Goal: Book appointment/travel/reservation

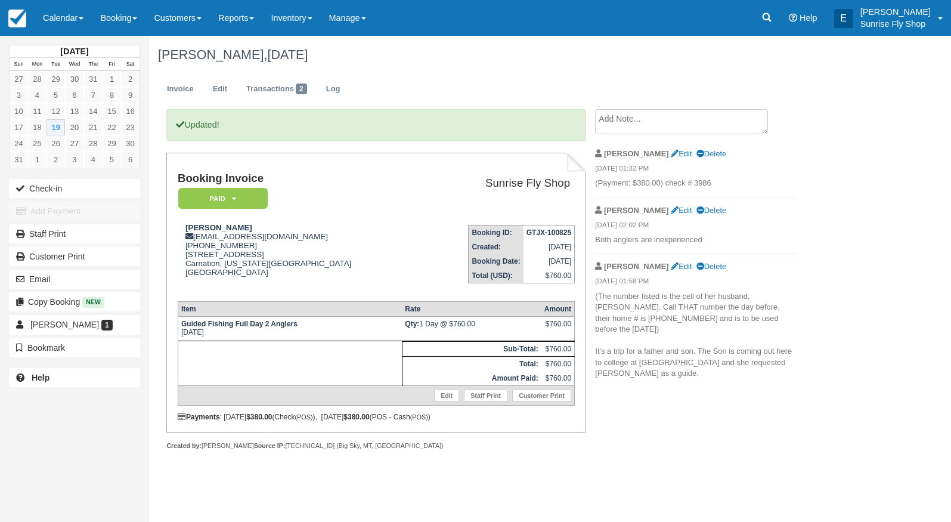
click at [60, 20] on link "Calendar" at bounding box center [63, 18] width 57 height 36
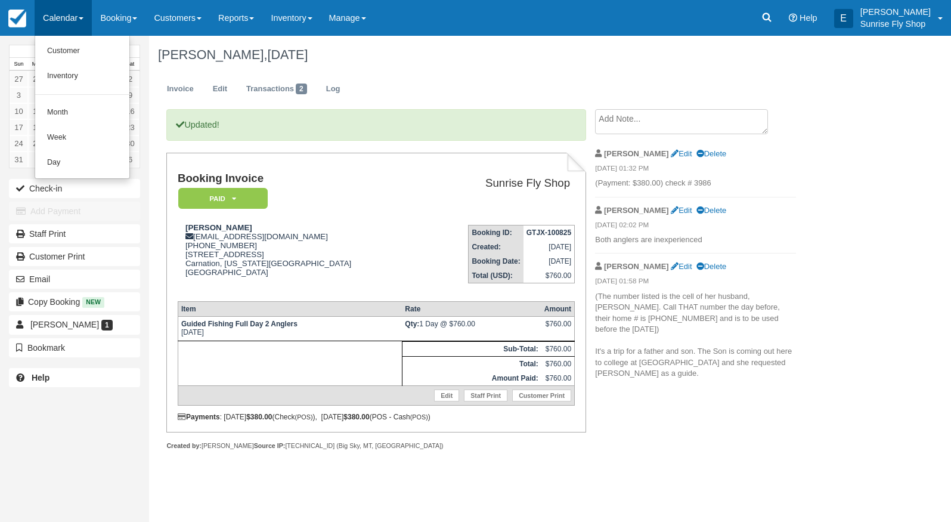
click at [55, 110] on link "Month" at bounding box center [82, 112] width 94 height 25
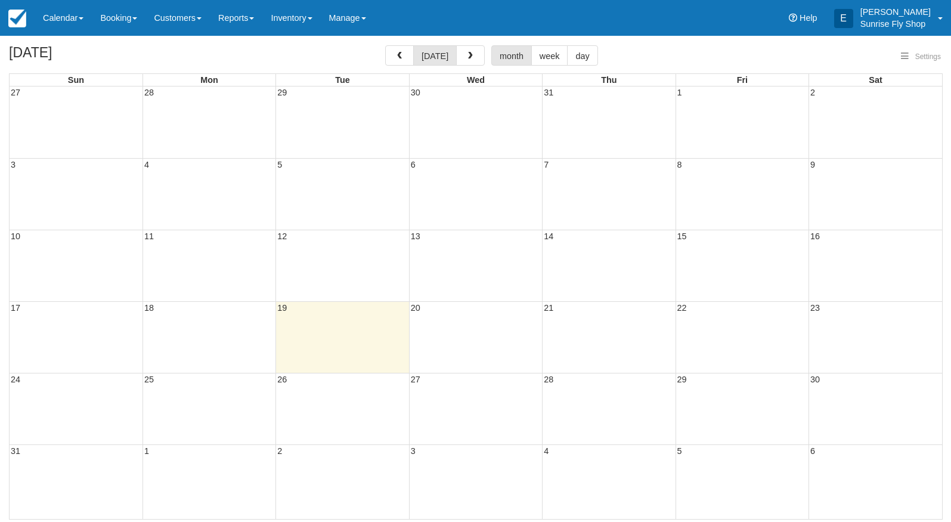
select select
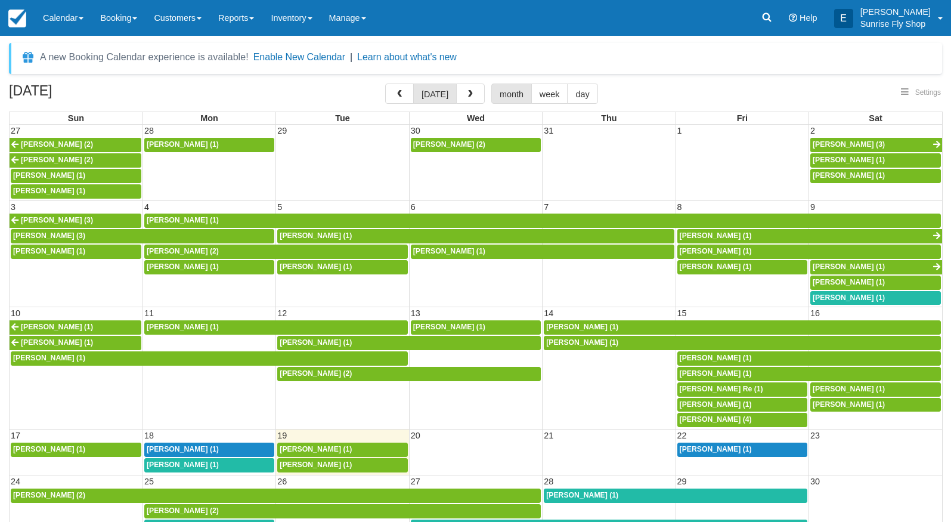
select select
click at [470, 97] on span "button" at bounding box center [470, 94] width 8 height 8
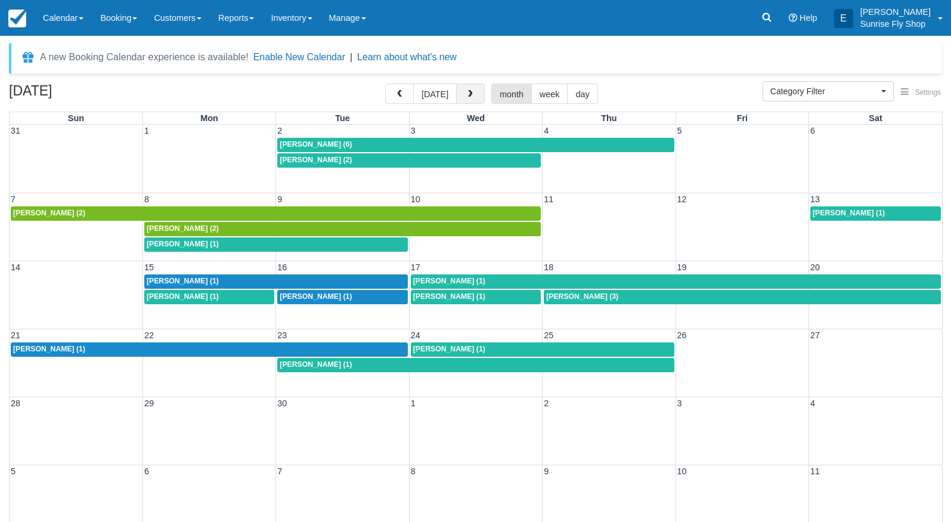
click at [474, 93] on button "button" at bounding box center [470, 93] width 29 height 20
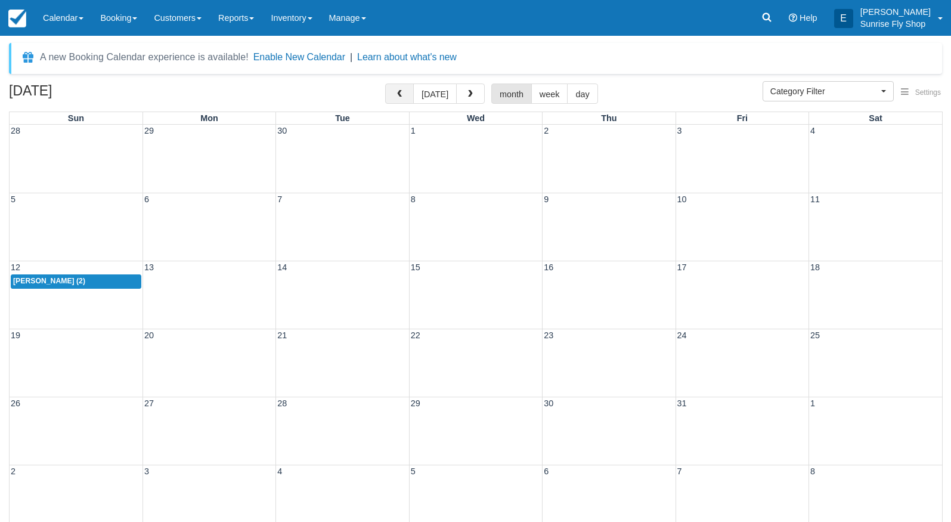
click at [398, 93] on span "button" at bounding box center [399, 94] width 8 height 8
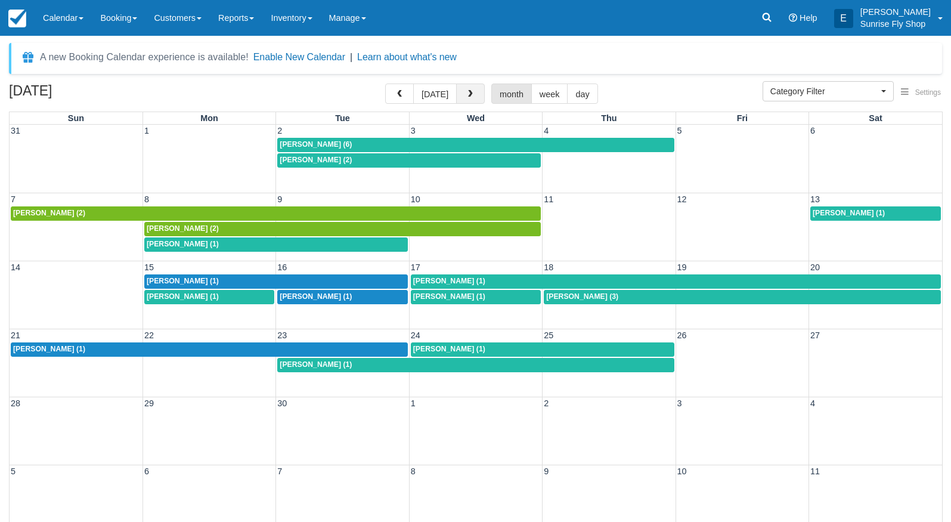
click at [466, 94] on span "button" at bounding box center [470, 94] width 8 height 8
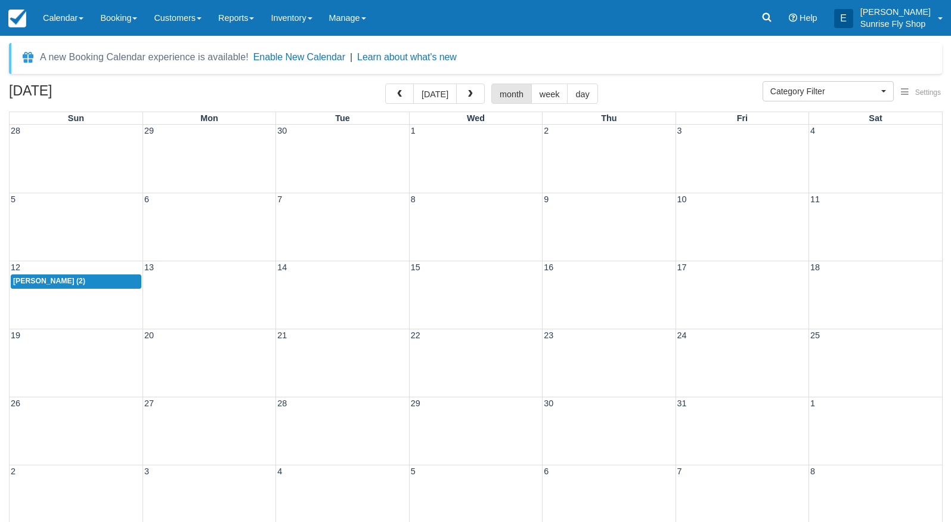
click at [27, 280] on span "John Bergmeyer (2)" at bounding box center [49, 281] width 72 height 8
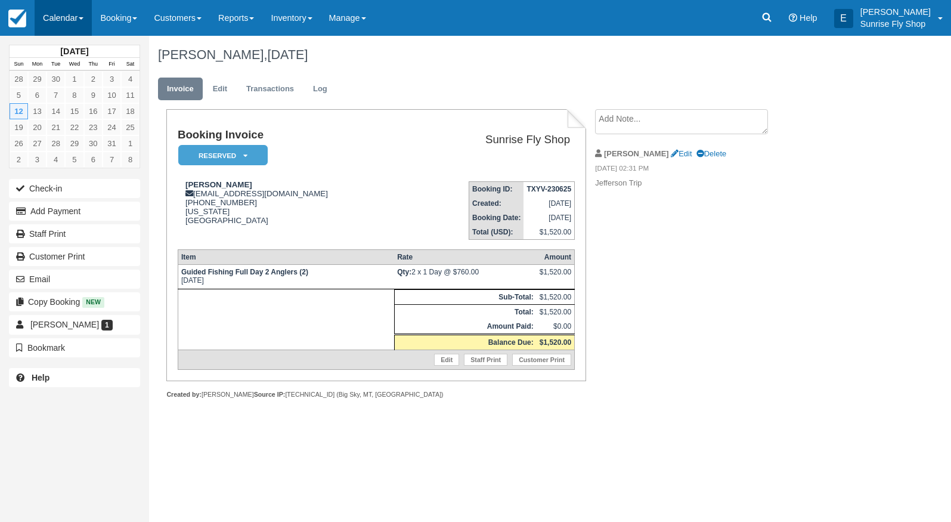
click at [68, 16] on link "Calendar" at bounding box center [63, 18] width 57 height 36
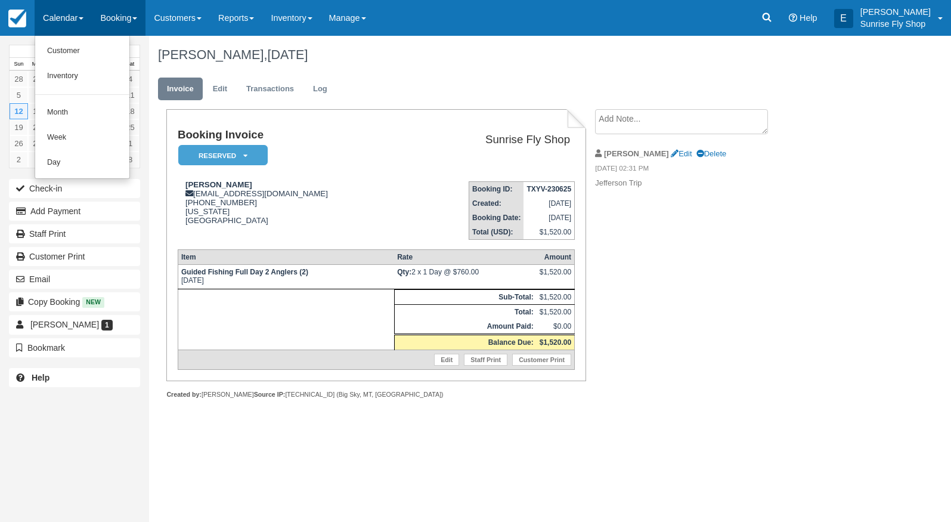
click at [107, 13] on link "Booking" at bounding box center [119, 18] width 54 height 36
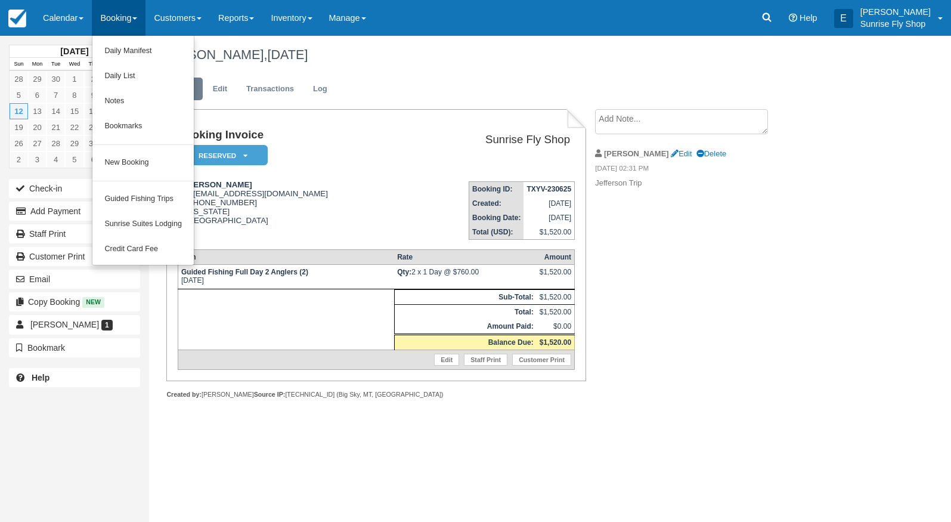
click at [124, 159] on link "New Booking" at bounding box center [142, 162] width 101 height 25
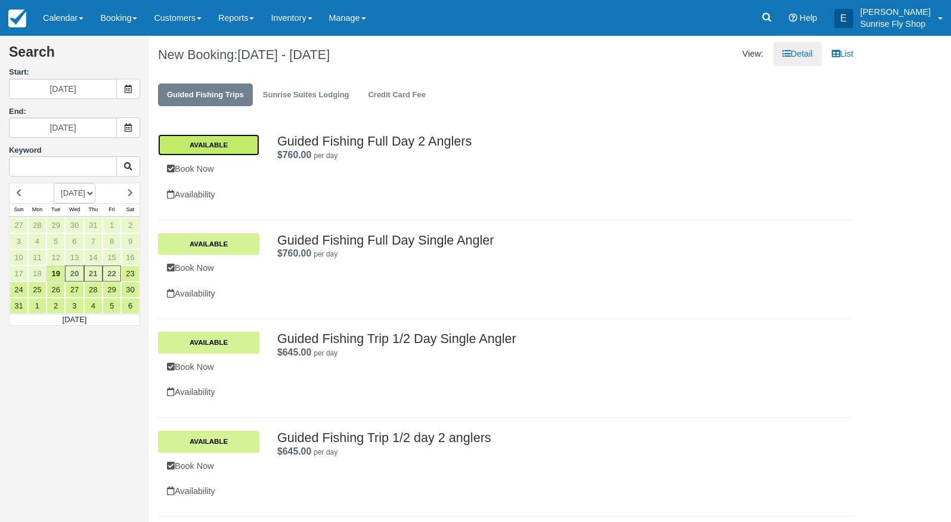
click at [220, 145] on link "Available" at bounding box center [208, 144] width 101 height 21
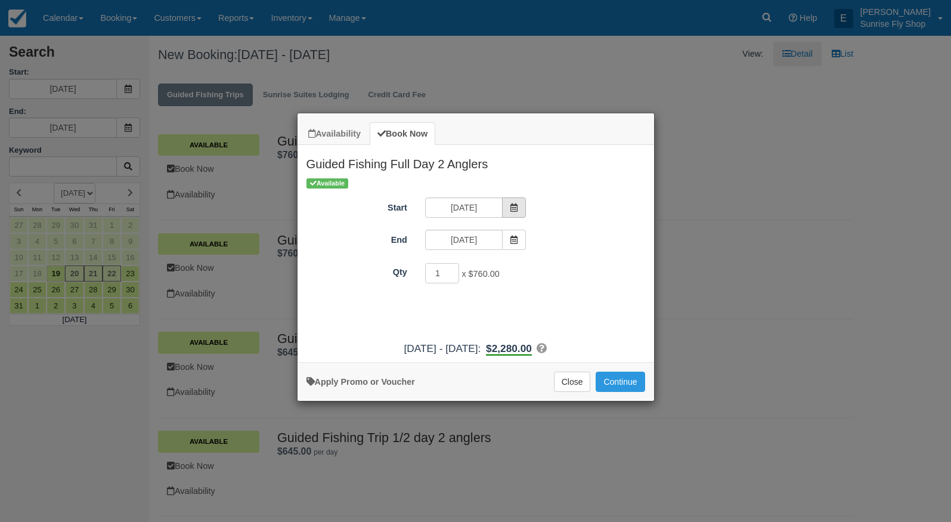
click at [521, 216] on span "Item Modal" at bounding box center [514, 207] width 24 height 20
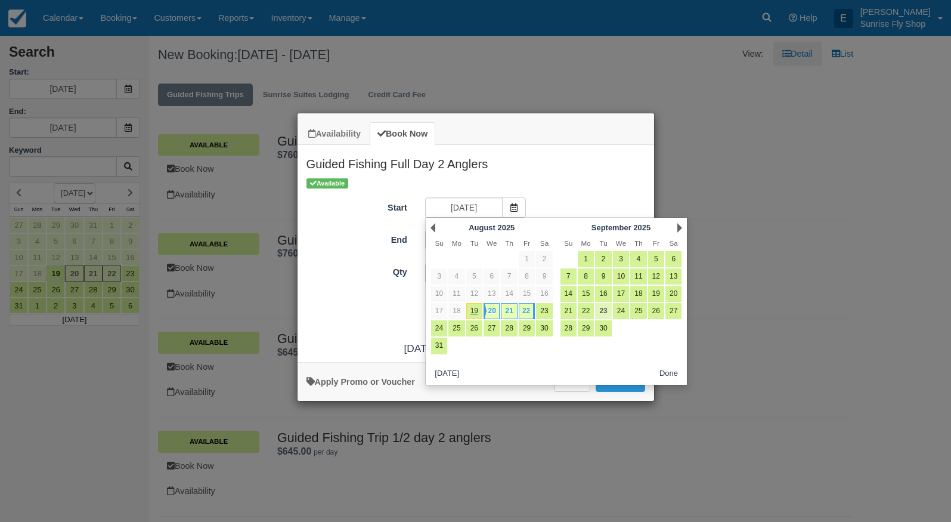
click at [604, 310] on link "23" at bounding box center [603, 311] width 16 height 16
type input "09/23/25"
type input "[DATE]"
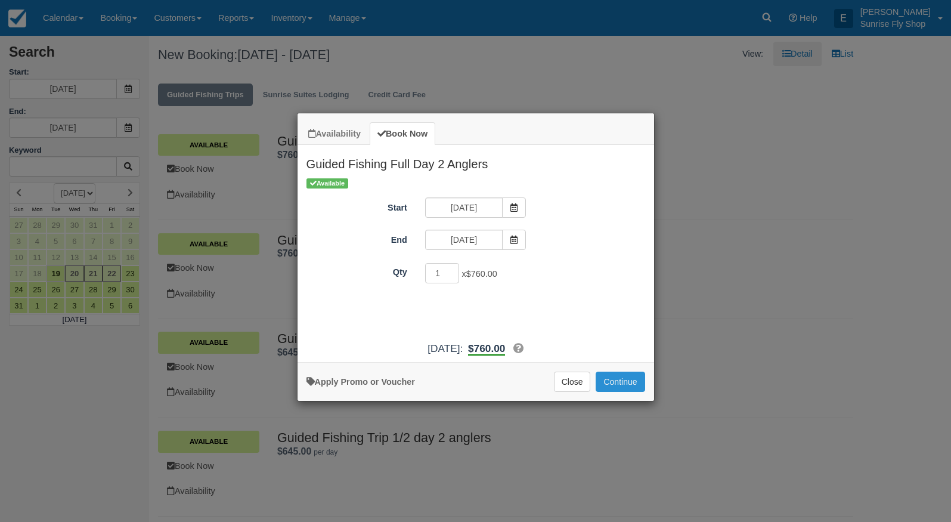
click at [615, 390] on button "Continue" at bounding box center [620, 382] width 49 height 20
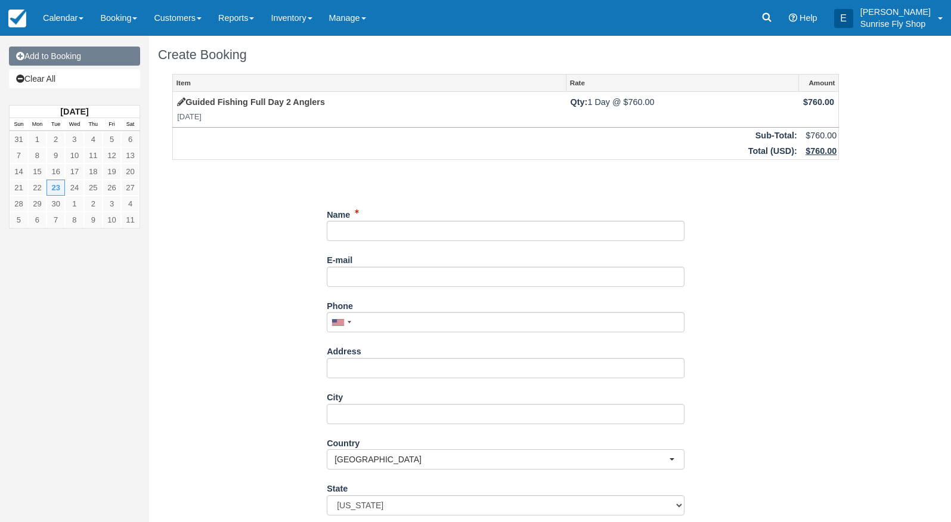
click at [78, 63] on link "Add to Booking" at bounding box center [74, 56] width 131 height 19
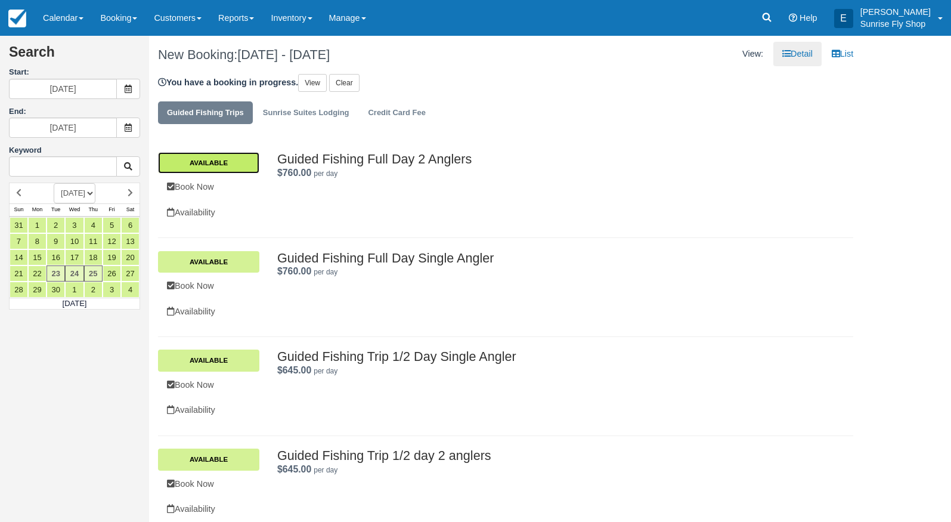
click at [208, 164] on link "Available" at bounding box center [208, 162] width 101 height 21
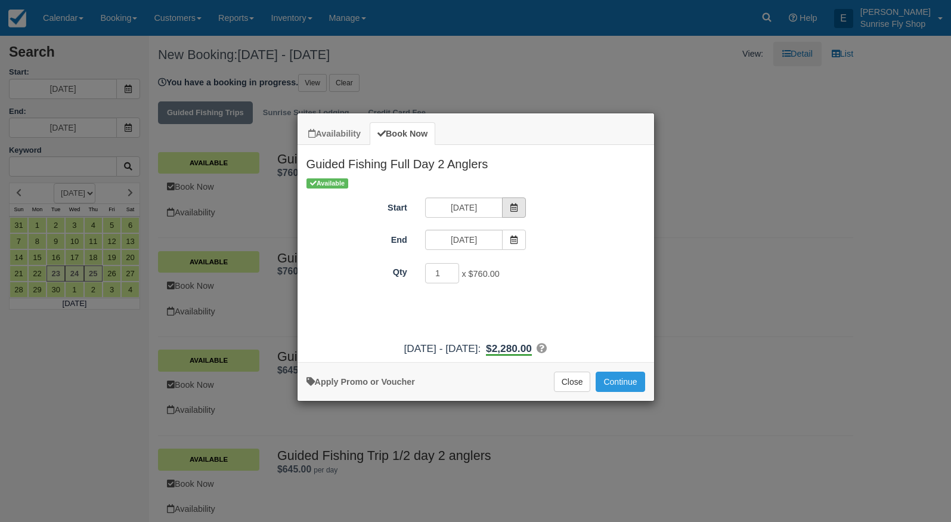
click at [513, 208] on icon "Item Modal" at bounding box center [514, 207] width 8 height 8
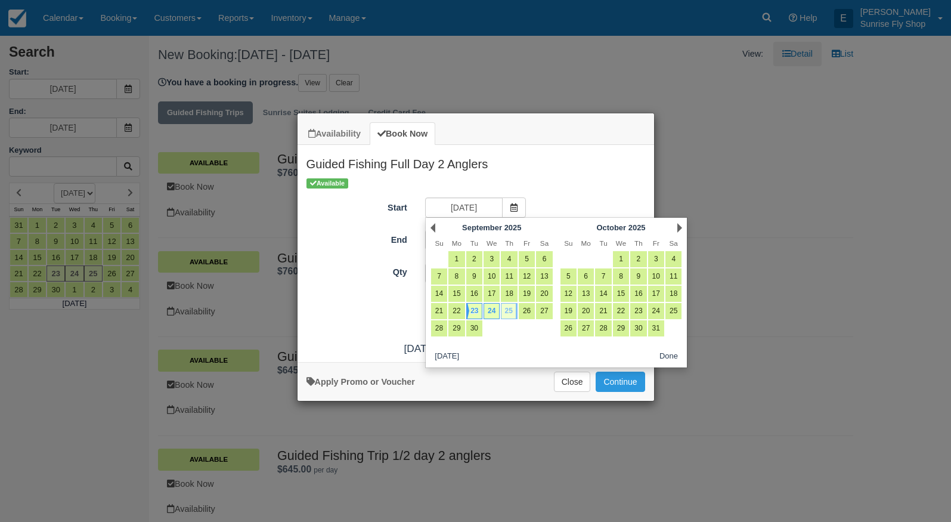
click at [511, 314] on link "25" at bounding box center [509, 311] width 16 height 16
type input "09/25/25"
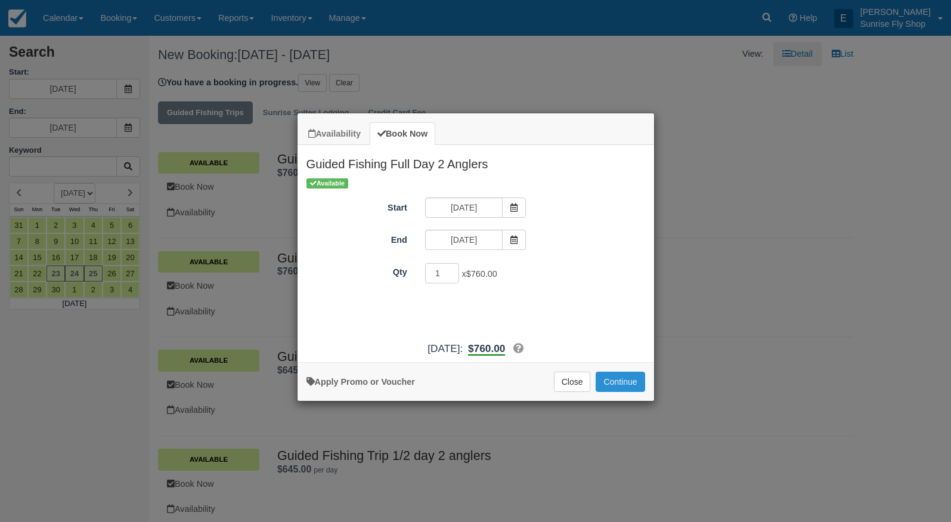
click at [622, 386] on button "Continue" at bounding box center [620, 382] width 49 height 20
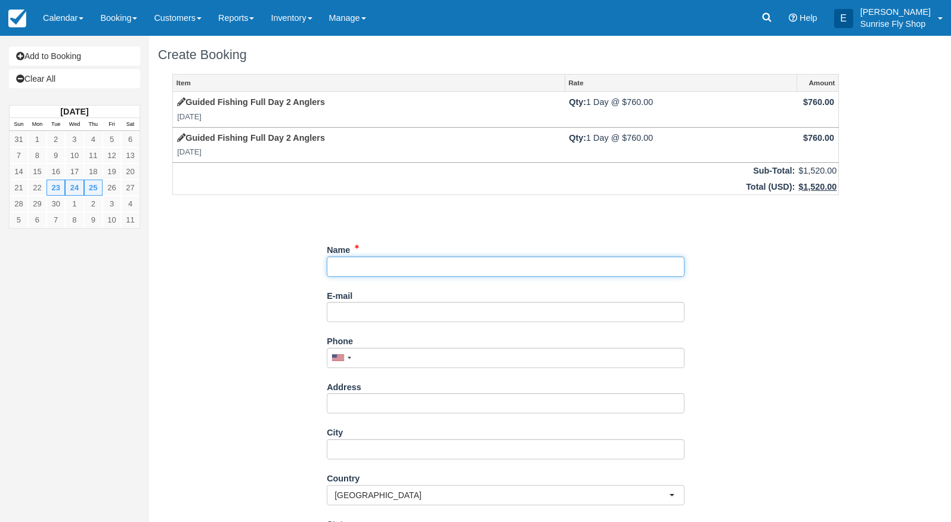
click at [355, 256] on input "Name" at bounding box center [506, 266] width 358 height 20
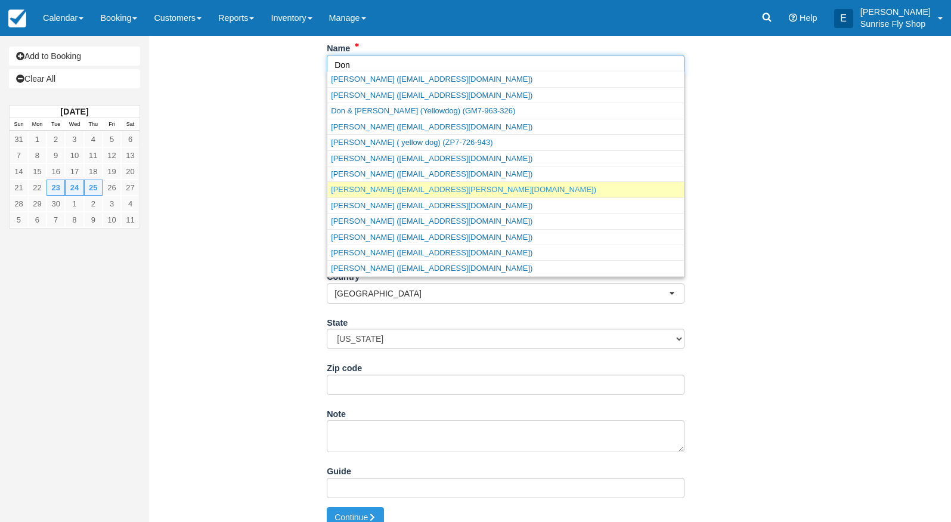
scroll to position [202, 0]
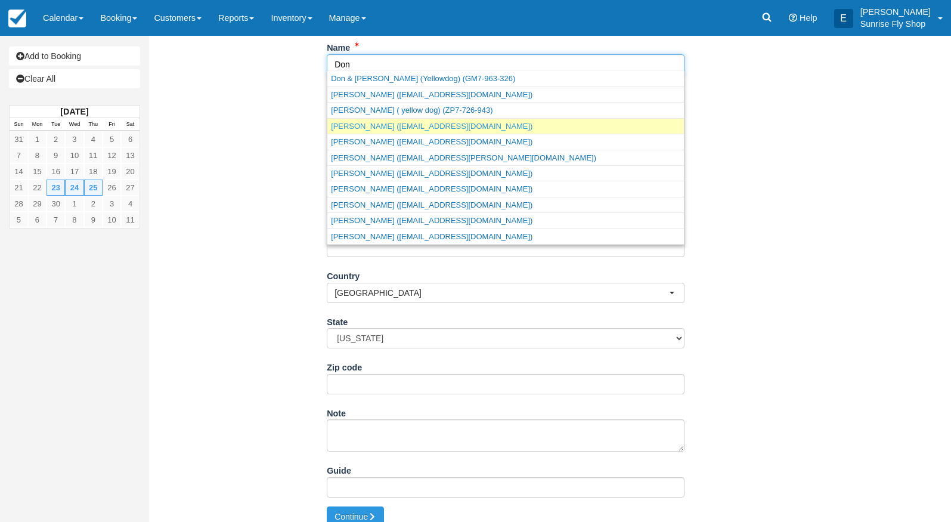
click at [426, 128] on link "Don Carroll (dcarroll444@gmail.com)" at bounding box center [505, 126] width 357 height 15
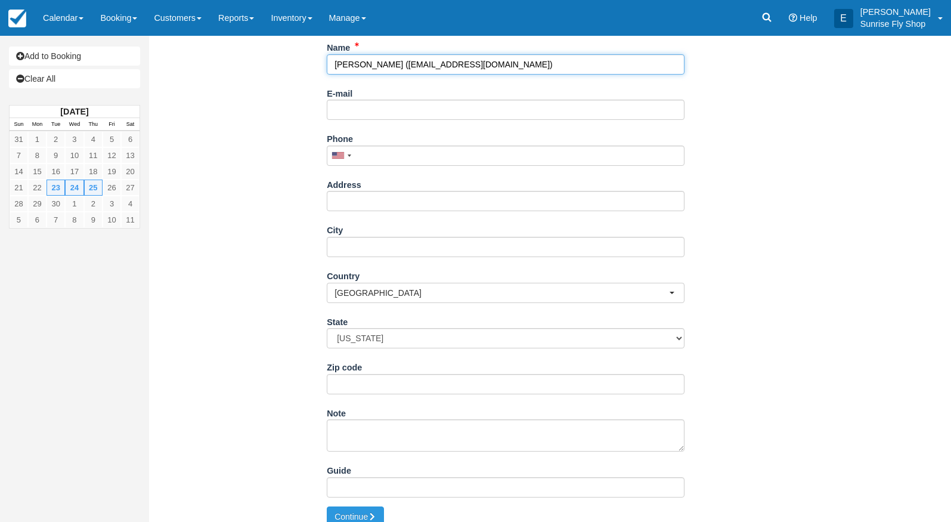
type input "[PERSON_NAME]"
type input "[EMAIL_ADDRESS][DOMAIN_NAME]"
type input "+18082958085"
type input "Honolulu"
select select "HI"
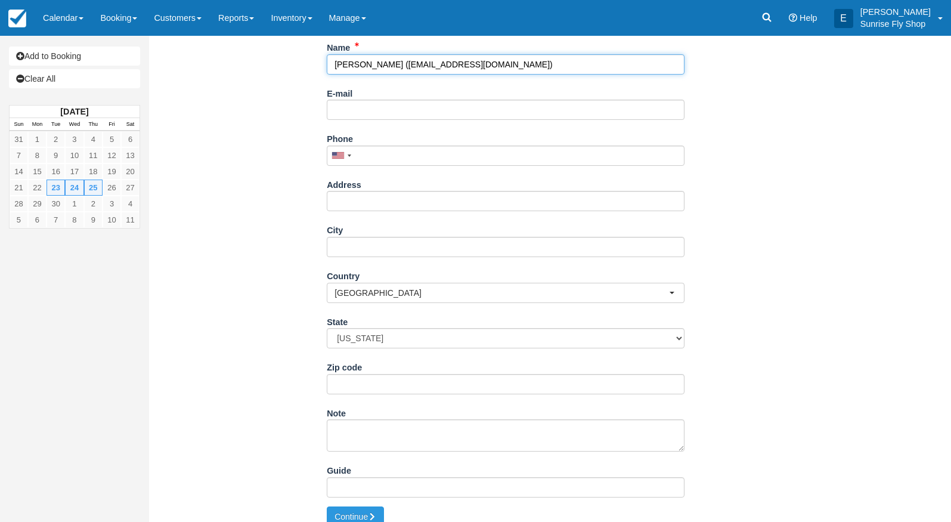
type input "96813"
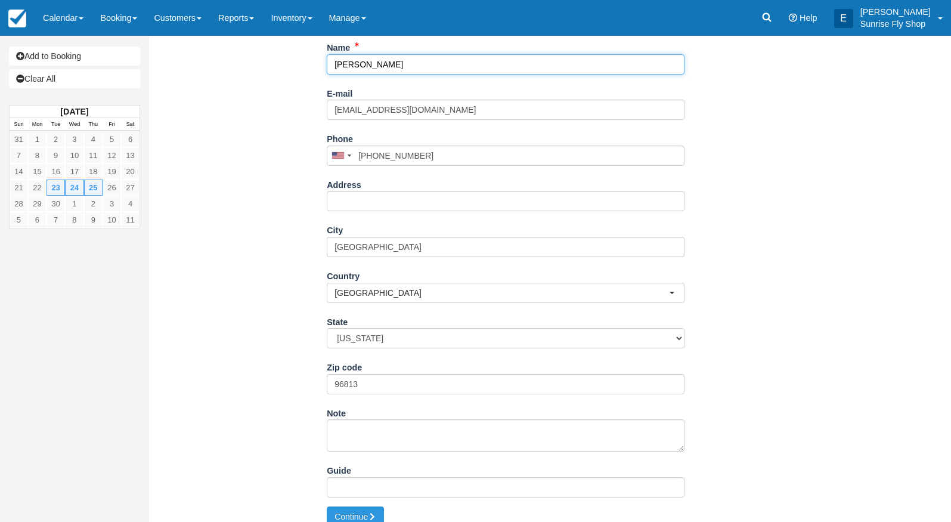
select select "HI"
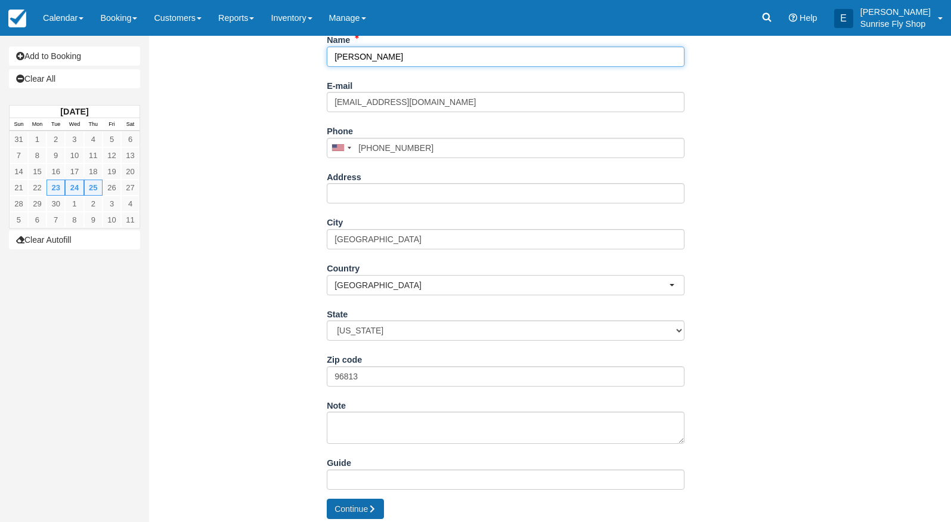
scroll to position [209, 0]
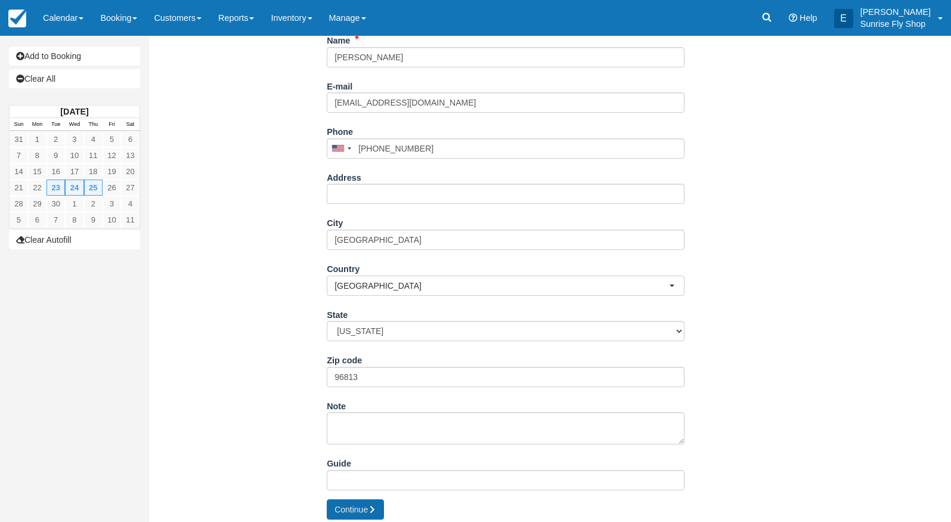
click at [354, 500] on button "Continue" at bounding box center [355, 509] width 57 height 20
